Goal: Task Accomplishment & Management: Manage account settings

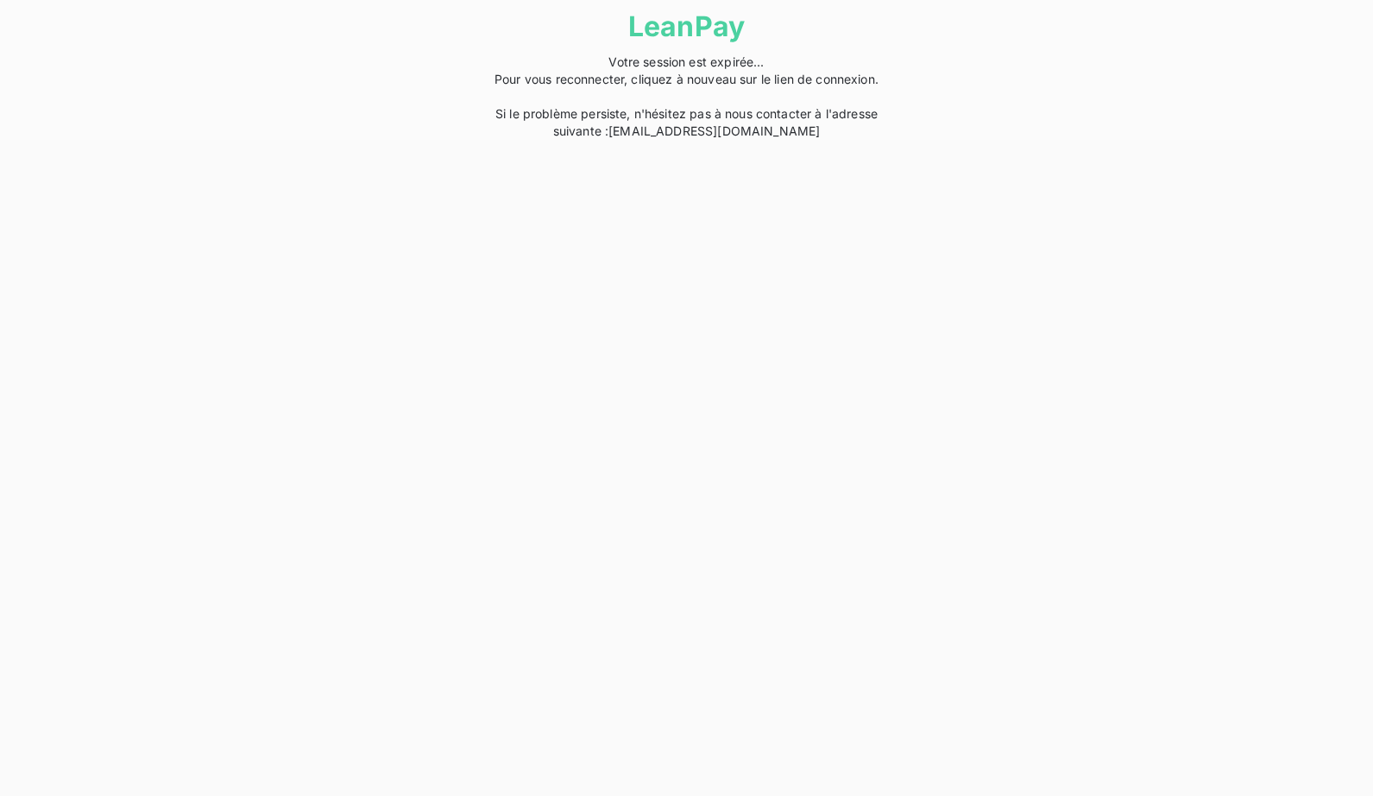
click at [375, 140] on html "LeanPay Votre session est expirée... Pour vous reconnecter, cliquez à nouveau s…" at bounding box center [686, 70] width 1373 height 140
